Goal: Find specific page/section: Find specific page/section

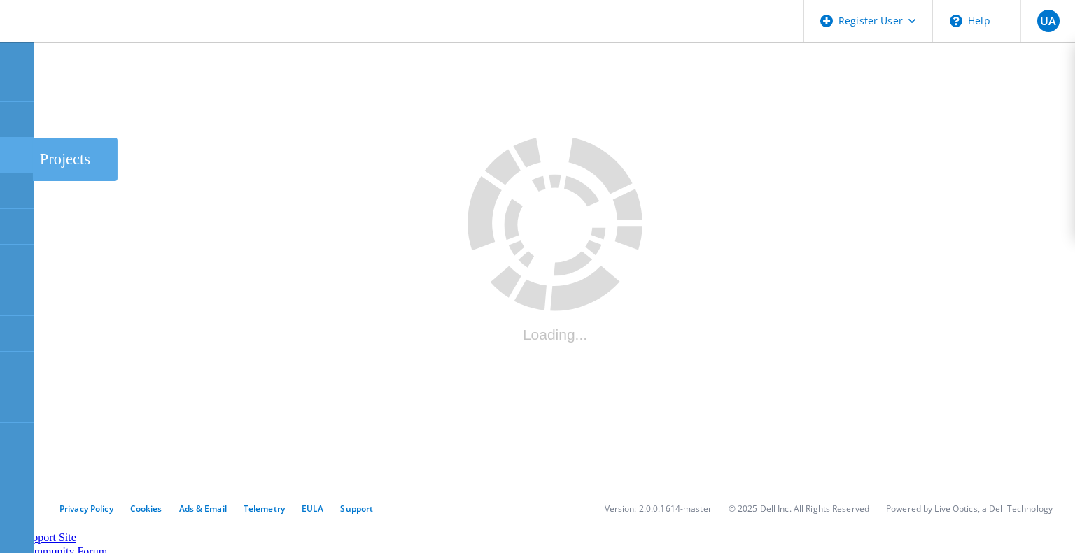
click at [8, 149] on use at bounding box center [8, 149] width 0 height 0
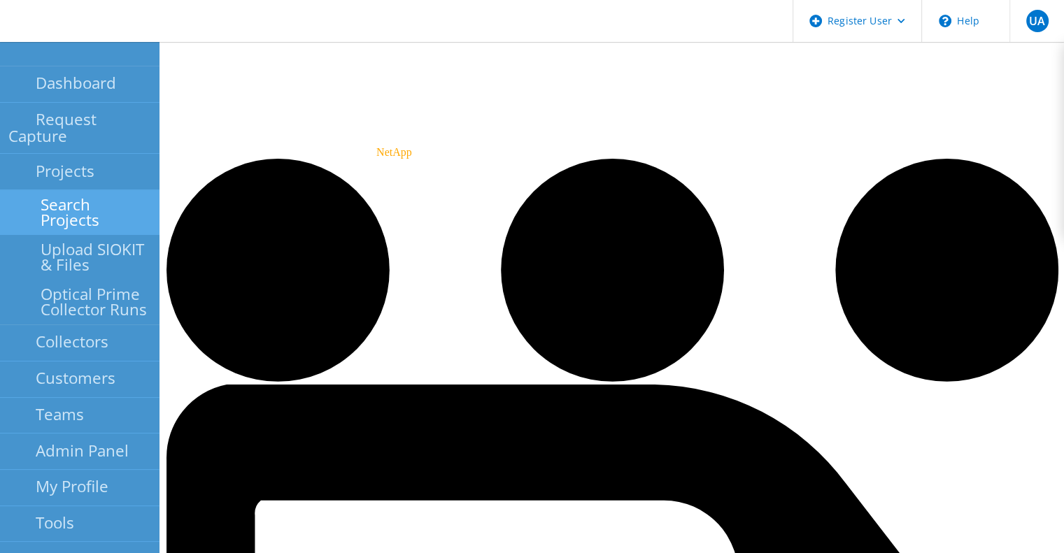
click at [75, 194] on link "Search Projects" at bounding box center [79, 212] width 159 height 45
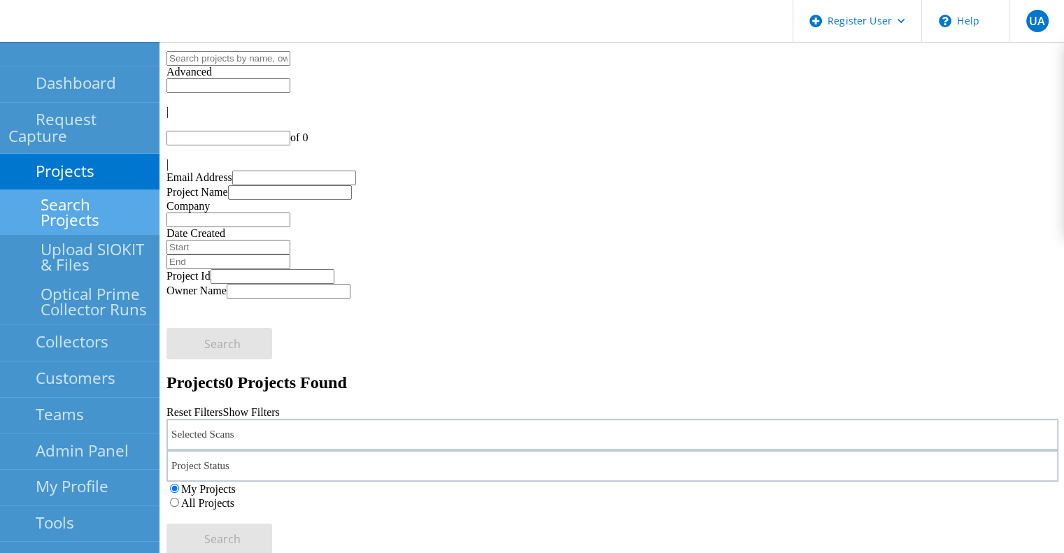
type input "1"
click at [367, 419] on div "Selected Scans 1" at bounding box center [612, 434] width 892 height 31
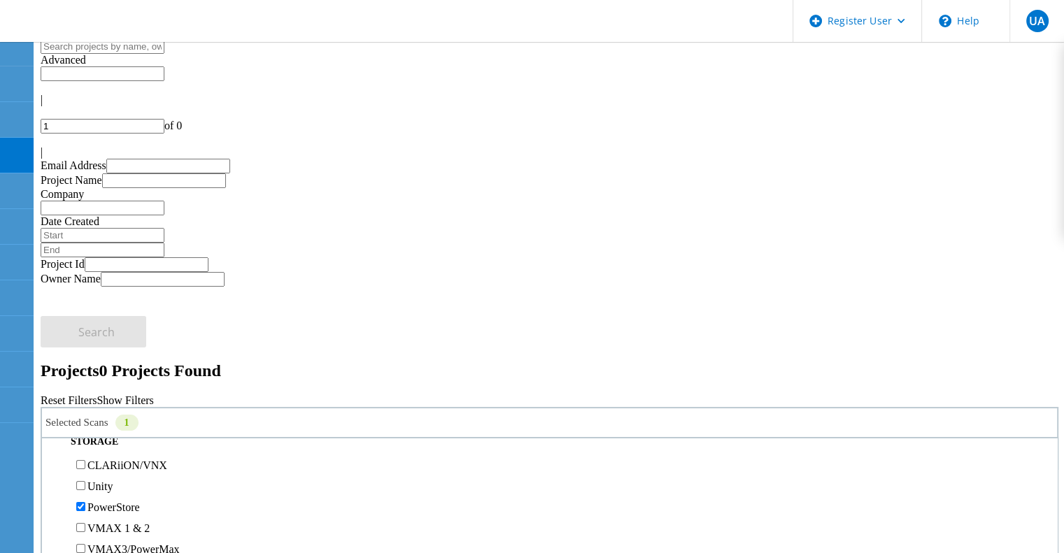
scroll to position [283, 0]
click at [140, 465] on label "PowerStore" at bounding box center [113, 471] width 52 height 12
click at [85, 466] on input "PowerStore" at bounding box center [80, 470] width 9 height 9
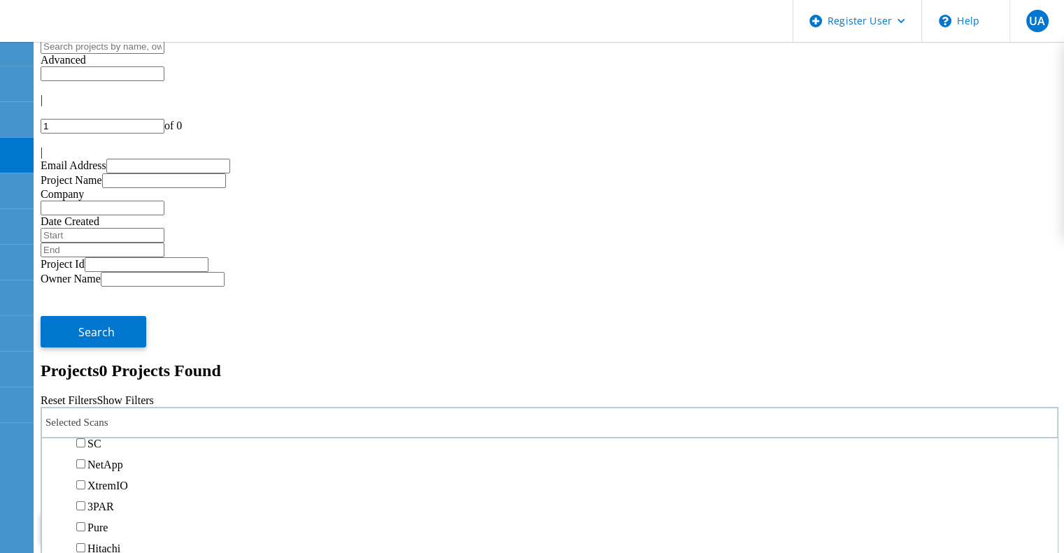
scroll to position [431, 0]
click at [169, 402] on label "Isilon/PowerScale" at bounding box center [127, 408] width 81 height 12
click at [85, 402] on input "Isilon/PowerScale" at bounding box center [80, 406] width 9 height 9
click at [108, 485] on label "All Projects" at bounding box center [81, 491] width 53 height 12
click at [53, 486] on input "All Projects" at bounding box center [48, 490] width 9 height 9
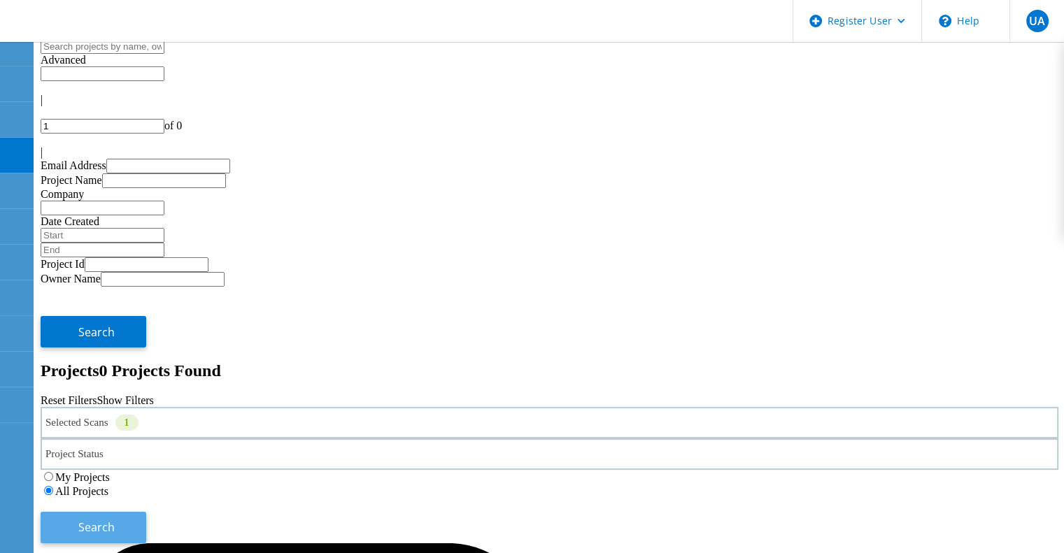
click at [146, 512] on button "Search" at bounding box center [94, 527] width 106 height 31
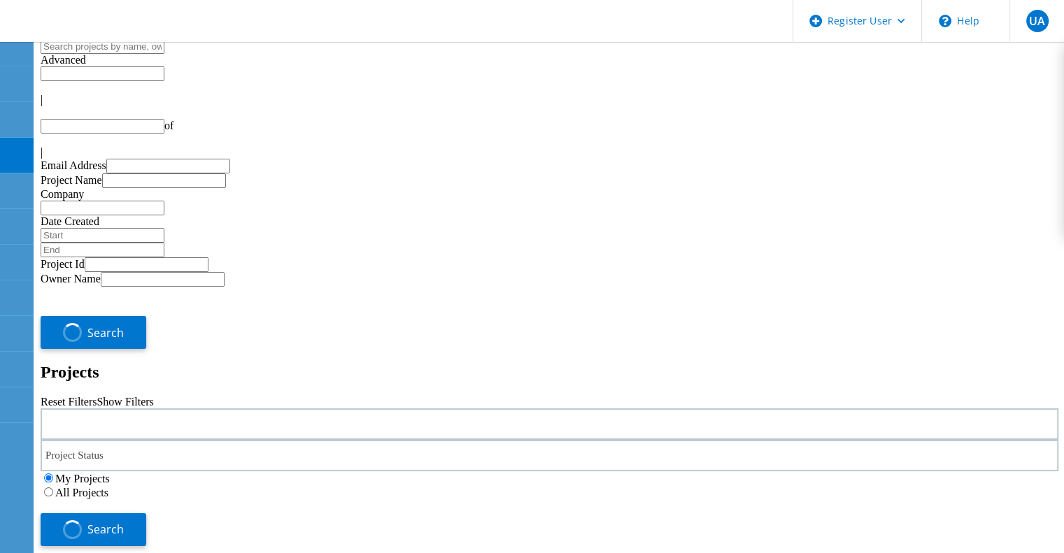
type input "1"
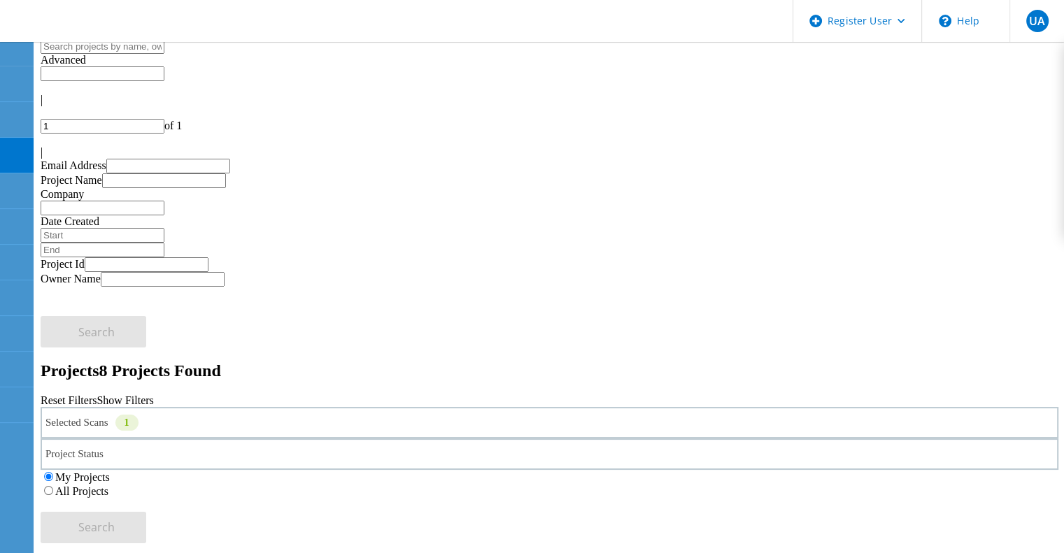
click at [108, 485] on label "All Projects" at bounding box center [81, 491] width 53 height 12
click at [53, 486] on input "All Projects" at bounding box center [48, 490] width 9 height 9
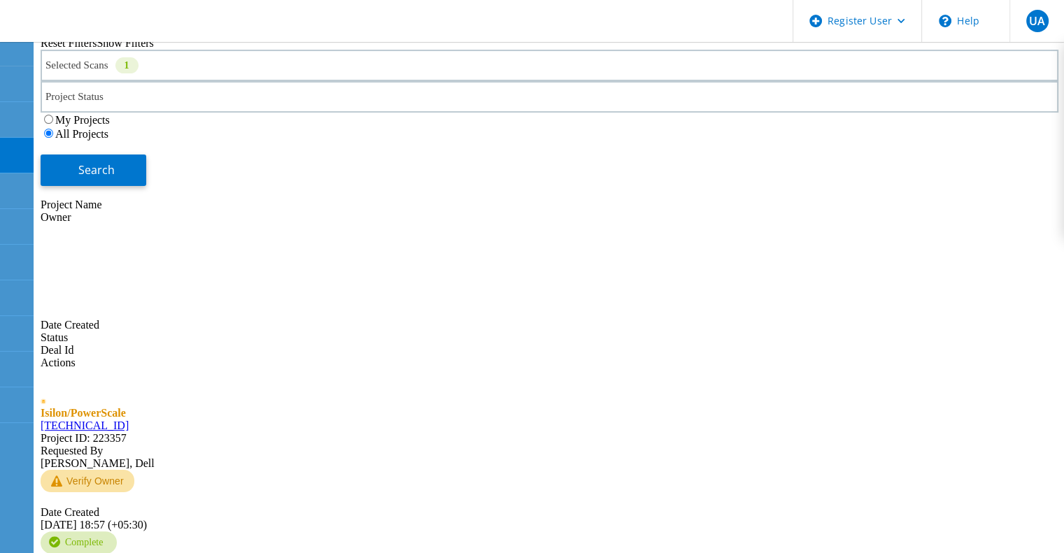
scroll to position [393, 0]
